Goal: Task Accomplishment & Management: Manage account settings

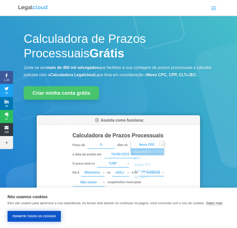
click at [34, 219] on button "Permitir Todos os Cookies" at bounding box center [34, 216] width 53 height 11
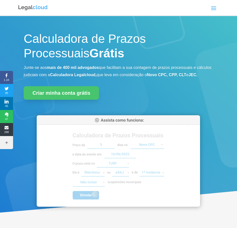
click at [211, 9] on span at bounding box center [213, 8] width 8 height 8
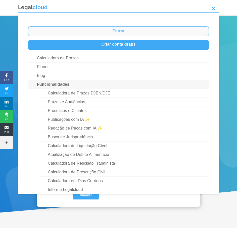
click at [103, 33] on link "Entrar" at bounding box center [118, 31] width 181 height 10
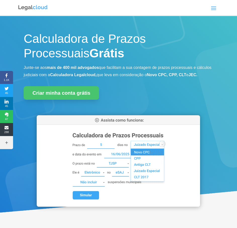
click at [213, 8] on span at bounding box center [213, 8] width 8 height 8
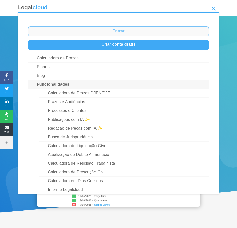
click at [112, 31] on link "Entrar" at bounding box center [118, 31] width 181 height 10
